Goal: Find specific page/section: Find specific page/section

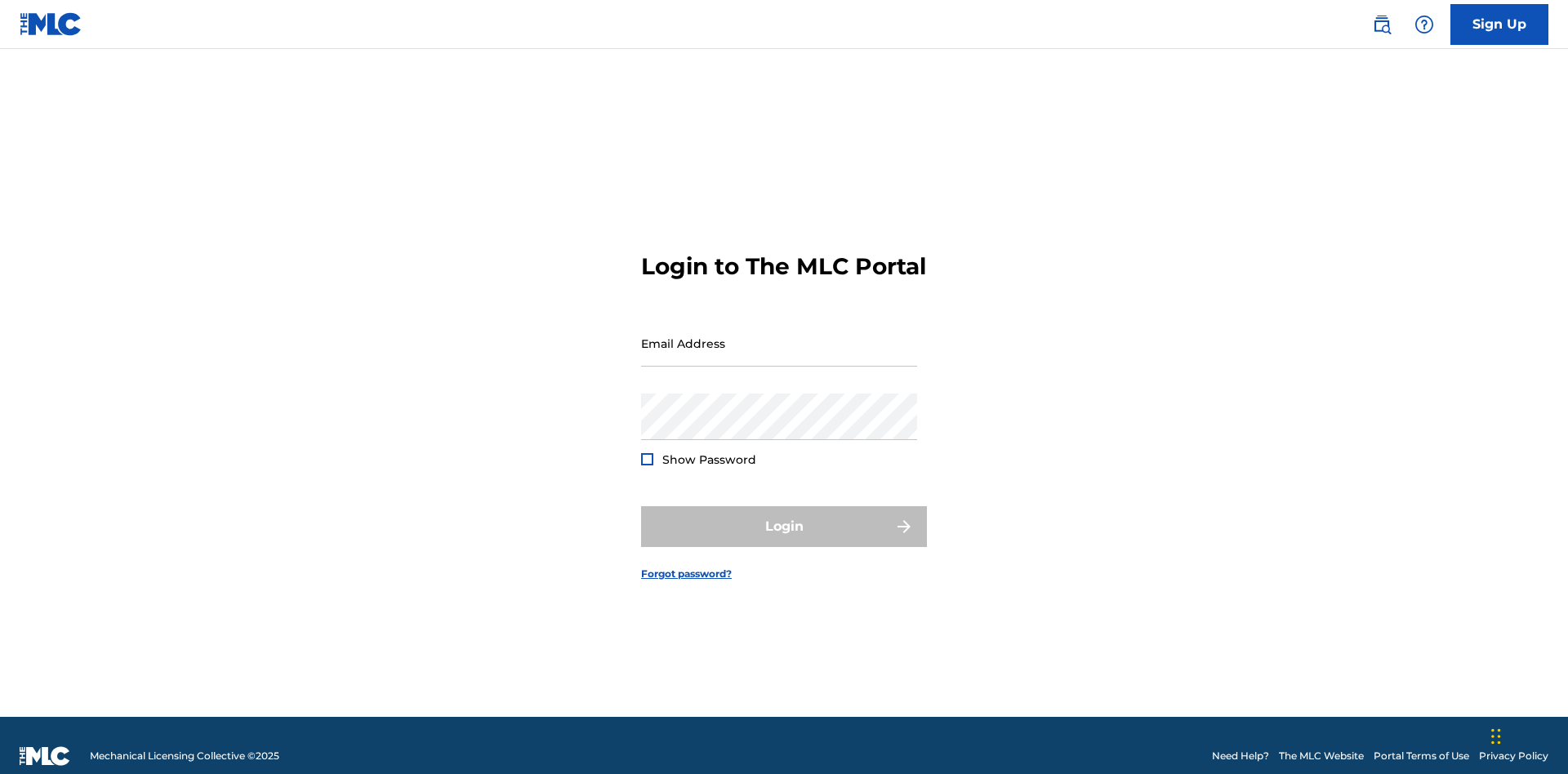
scroll to position [22, 0]
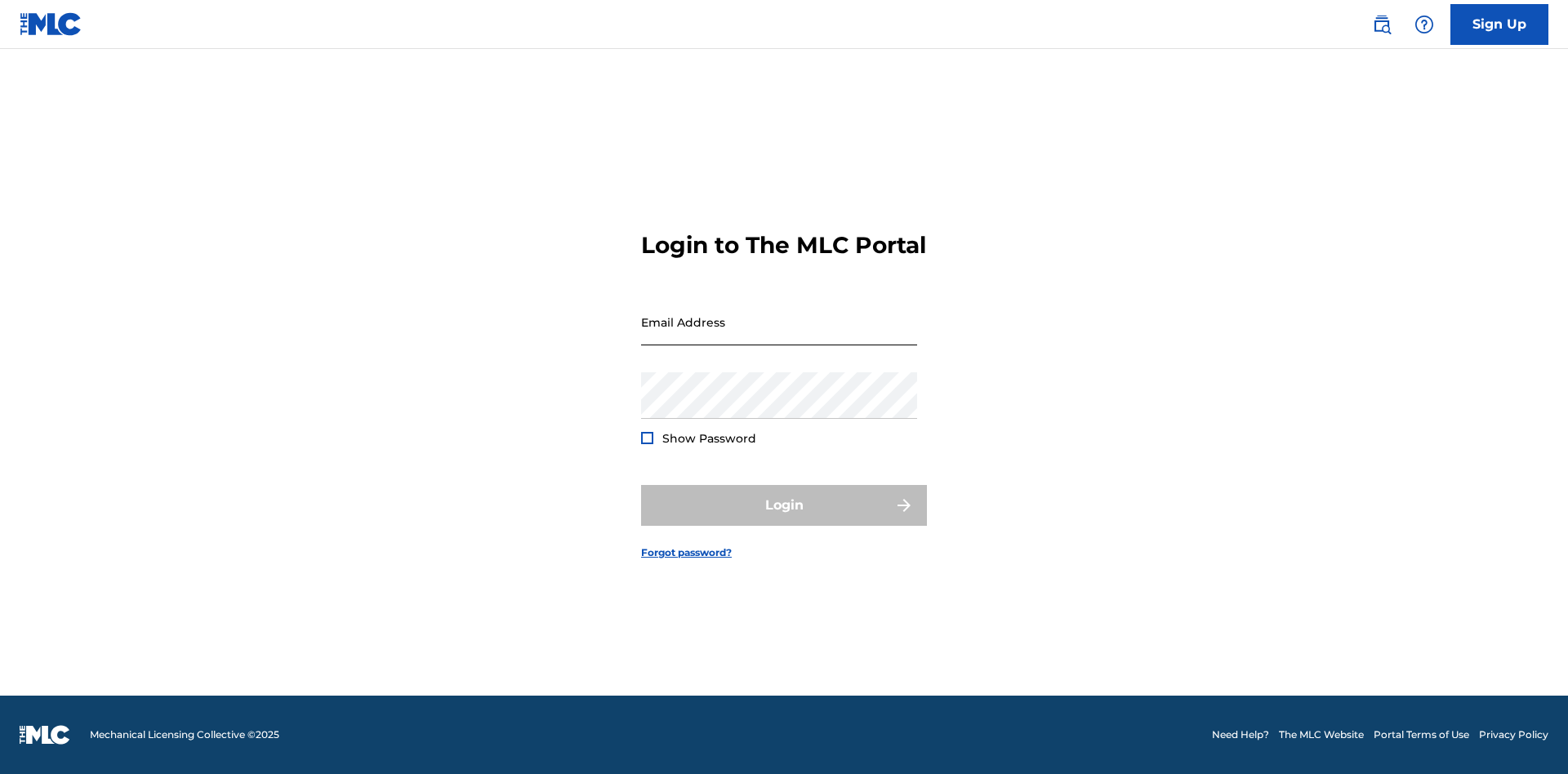
click at [779, 336] on input "Email Address" at bounding box center [779, 321] width 276 height 46
type input "[EMAIL_ADDRESS][DOMAIN_NAME]"
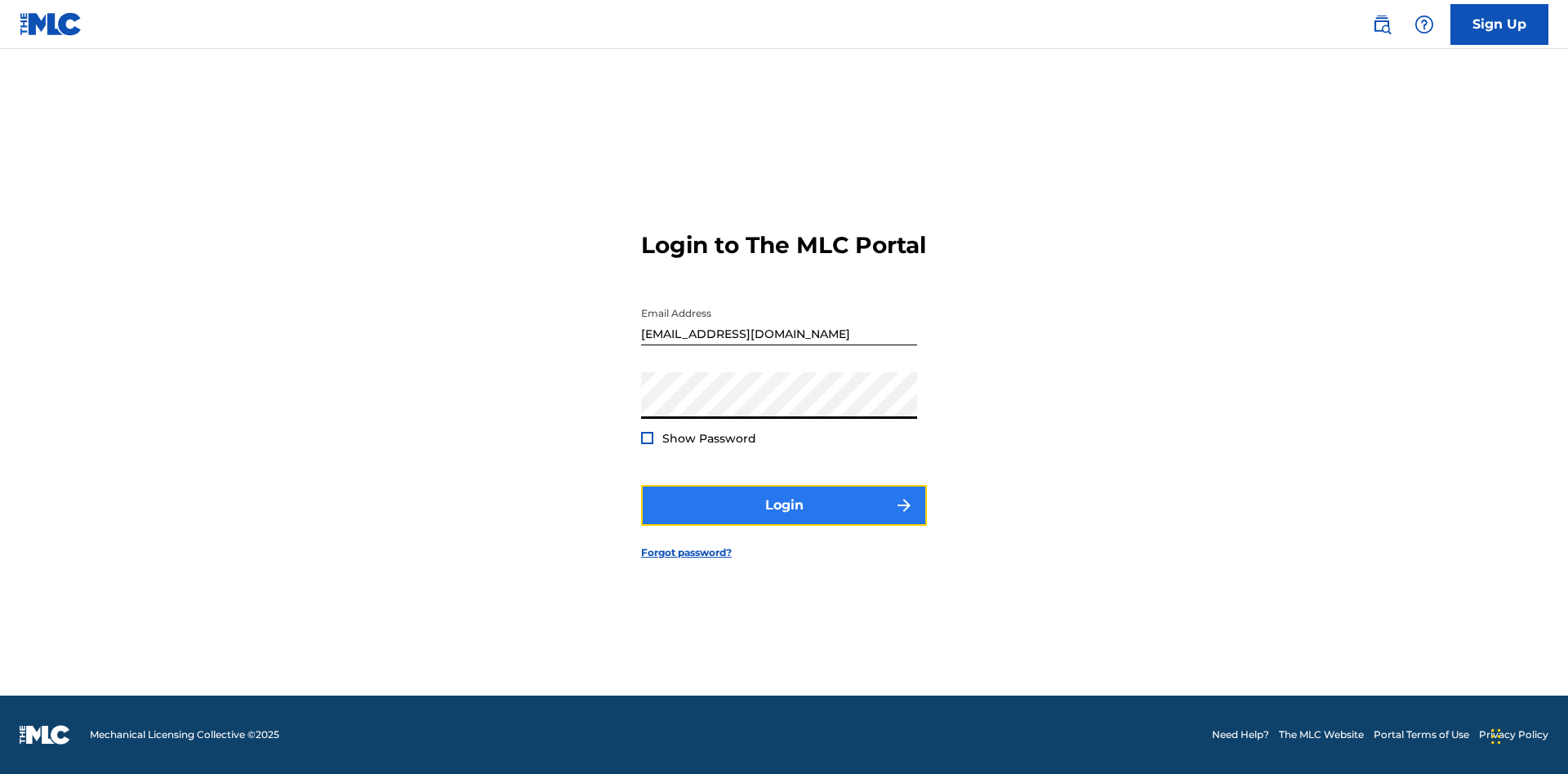
click at [784, 519] on button "Login" at bounding box center [784, 504] width 286 height 41
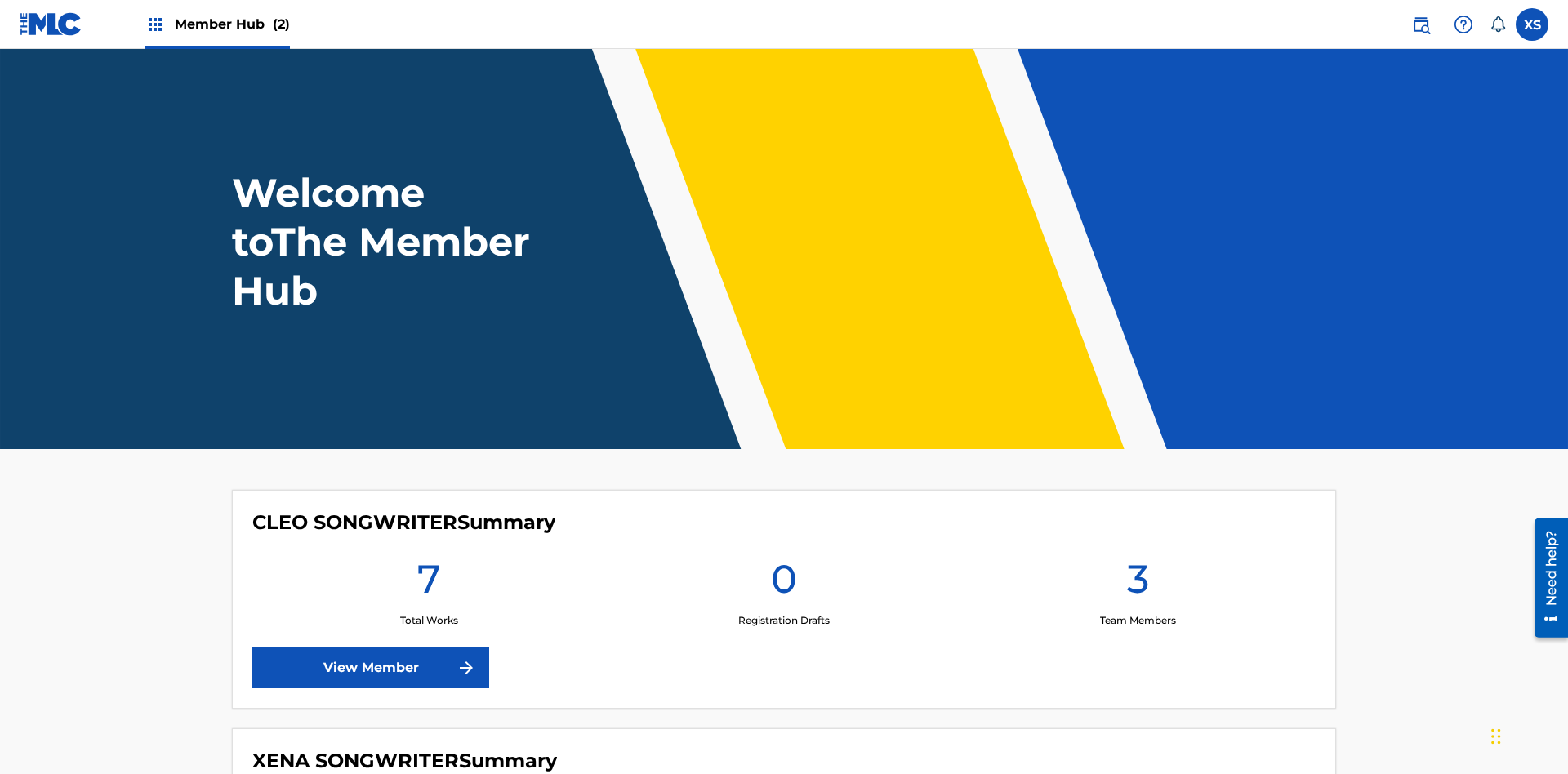
click at [231, 24] on span "Member Hub (2)" at bounding box center [232, 25] width 115 height 19
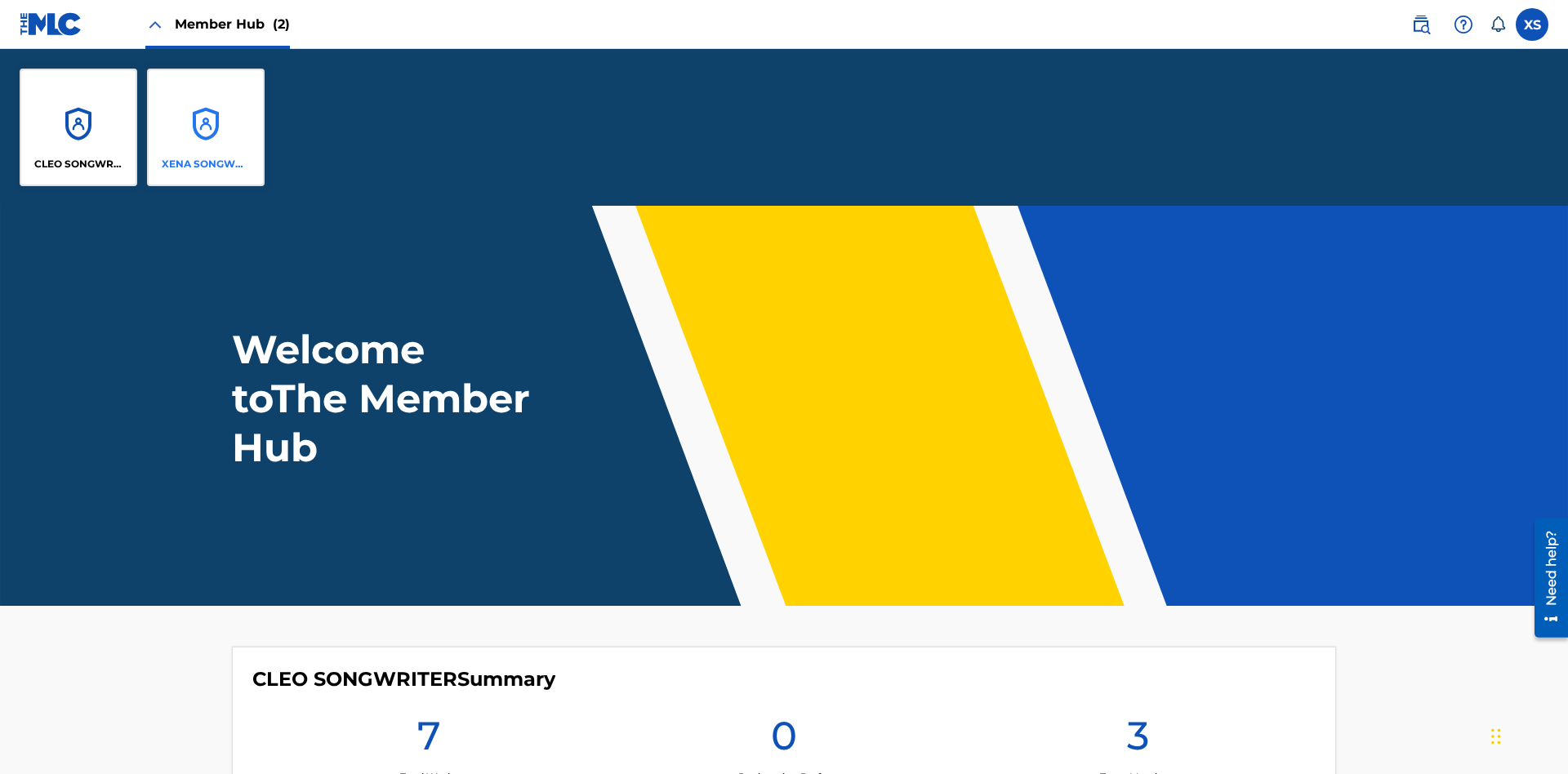
click at [206, 164] on p "XENA SONGWRITER" at bounding box center [206, 164] width 89 height 15
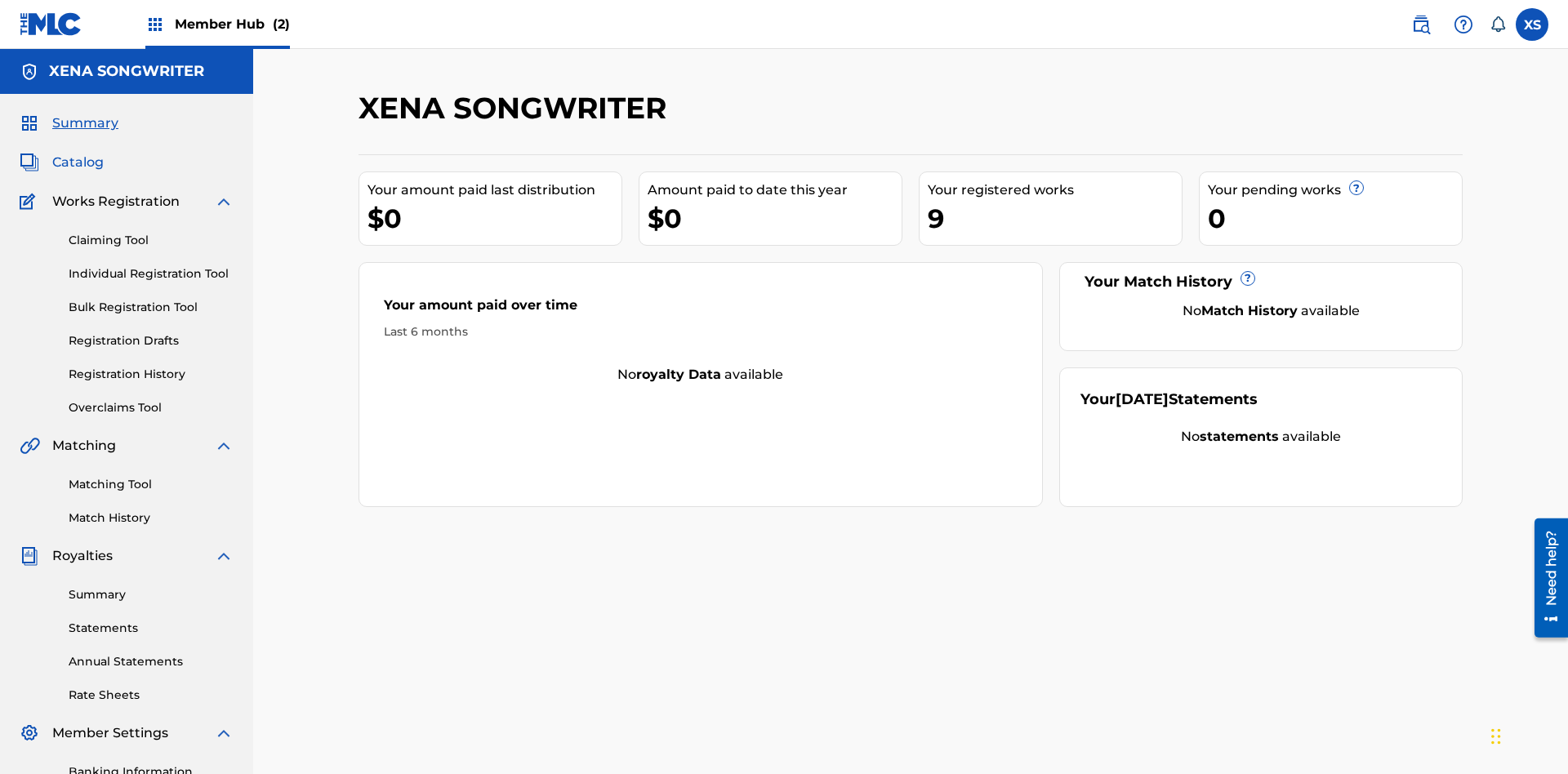
click at [77, 153] on span "Catalog" at bounding box center [77, 162] width 52 height 20
